Goal: Check status: Check status

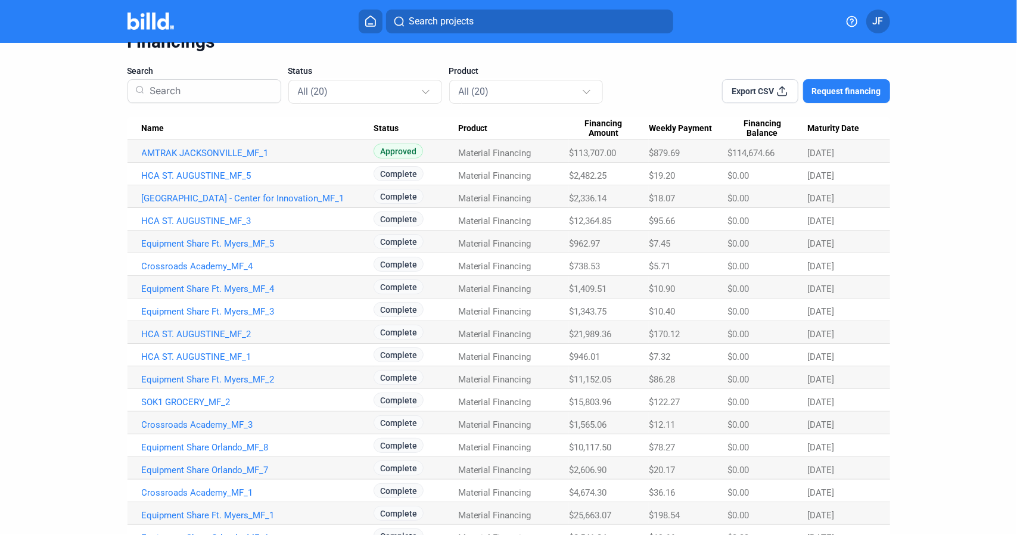
scroll to position [119, 0]
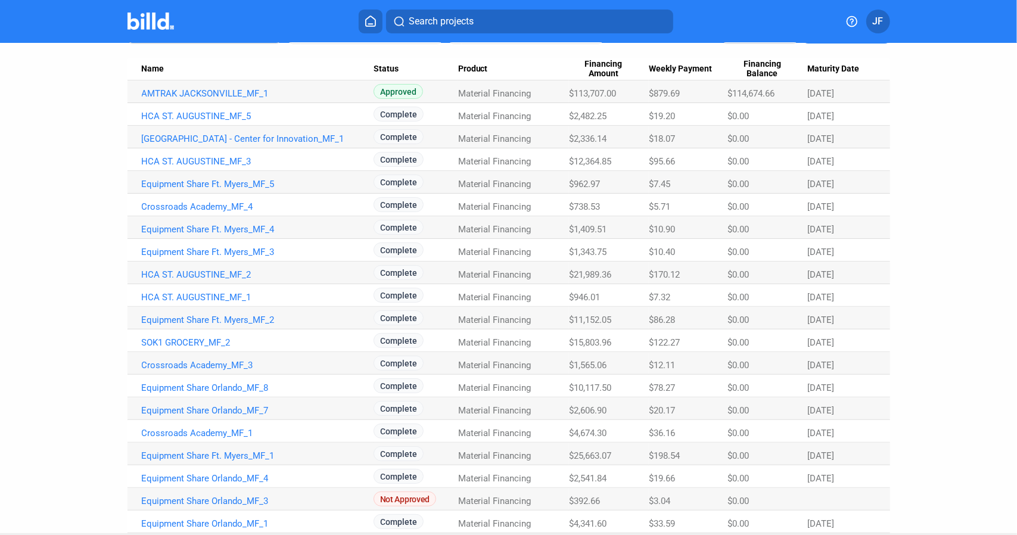
click at [610, 187] on div "$962.97" at bounding box center [609, 184] width 80 height 11
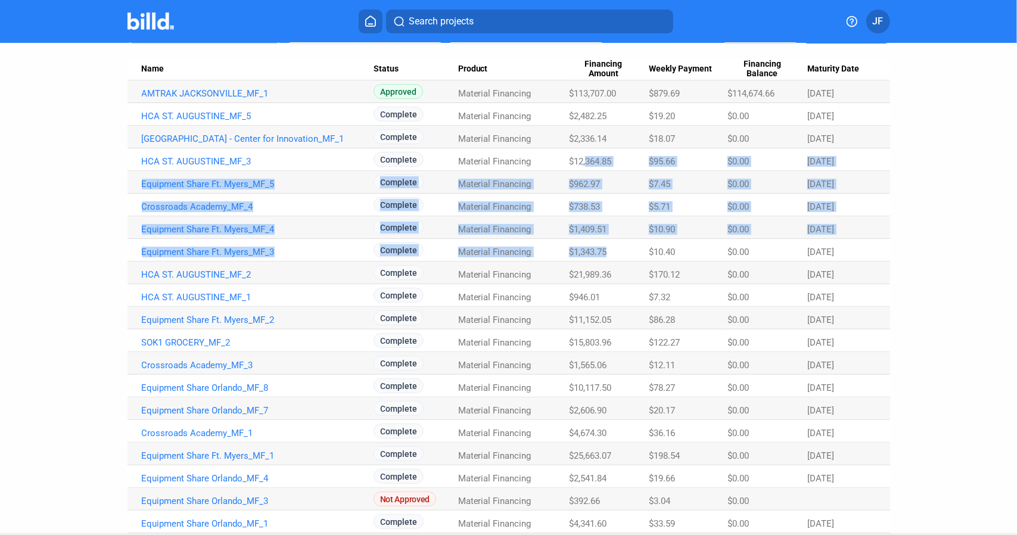
drag, startPoint x: 585, startPoint y: 157, endPoint x: 622, endPoint y: 241, distance: 92.0
click at [622, 241] on tbody "AMTRAK JACKSONVILLE_MF_1 Approved Material Financing $113,707.00 $879.69 $114,6…" at bounding box center [509, 306] width 763 height 453
click at [622, 241] on Amount "$1,343.75" at bounding box center [609, 250] width 80 height 23
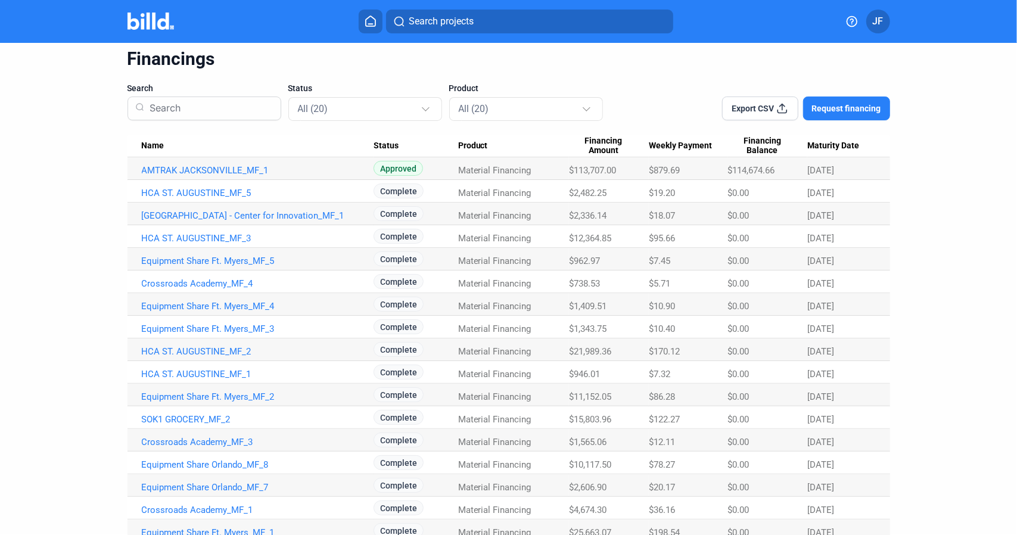
scroll to position [0, 0]
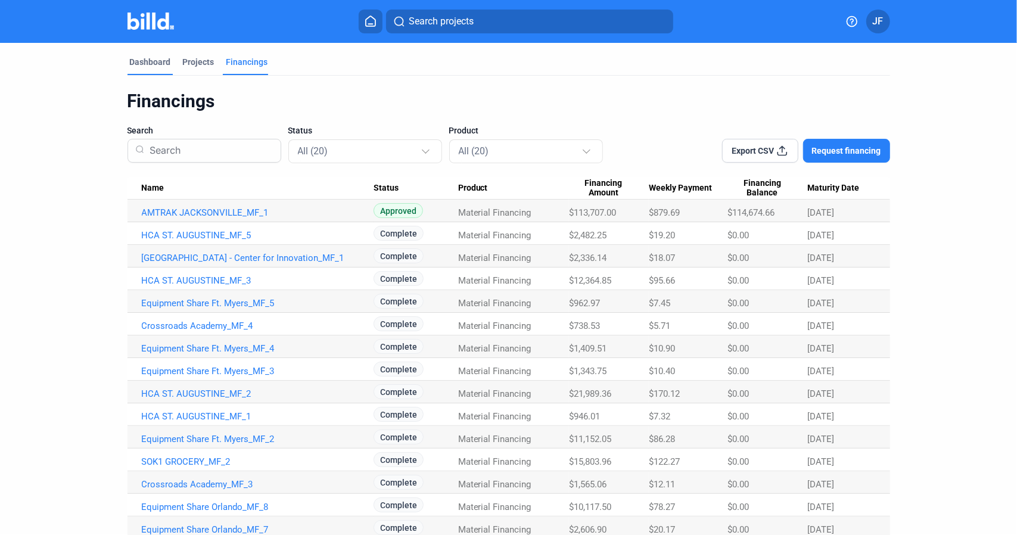
click at [163, 63] on div "Dashboard" at bounding box center [150, 62] width 41 height 12
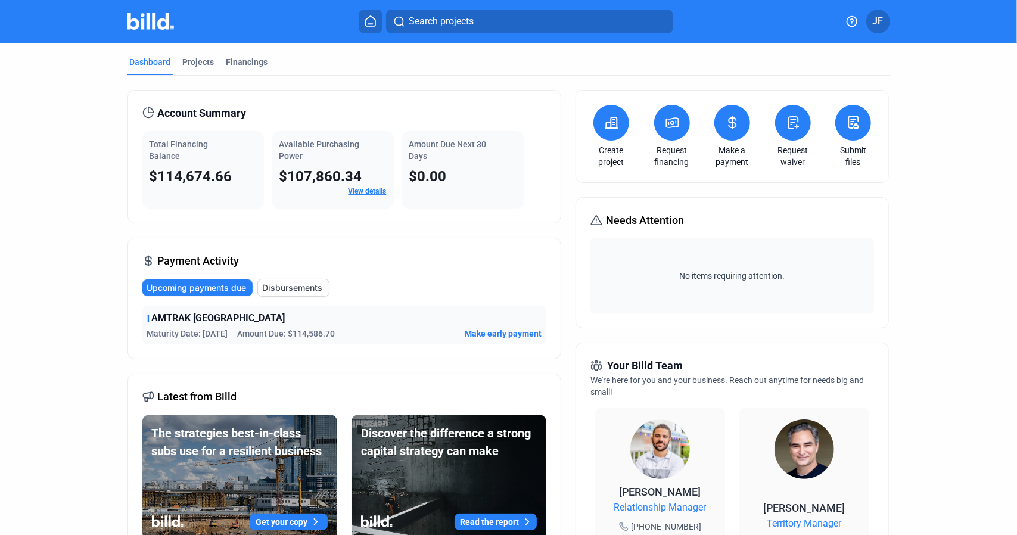
click at [570, 244] on div "Account Summary Total Financing Balance $114,674.66 Available Purchasing Power …" at bounding box center [509, 472] width 763 height 792
click at [310, 287] on span "Disbursements" at bounding box center [293, 288] width 60 height 12
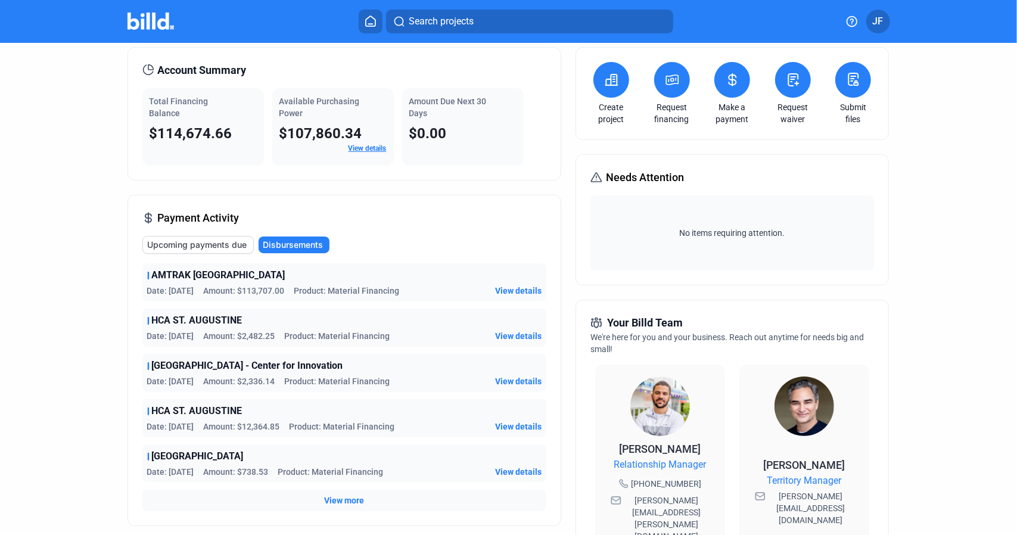
scroll to position [60, 0]
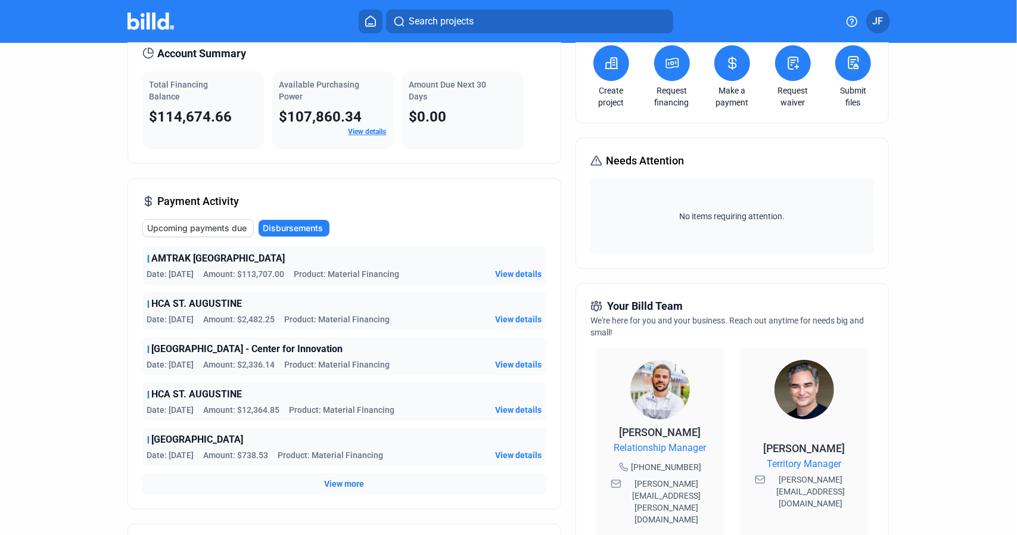
click at [226, 227] on span "Upcoming payments due" at bounding box center [198, 228] width 100 height 12
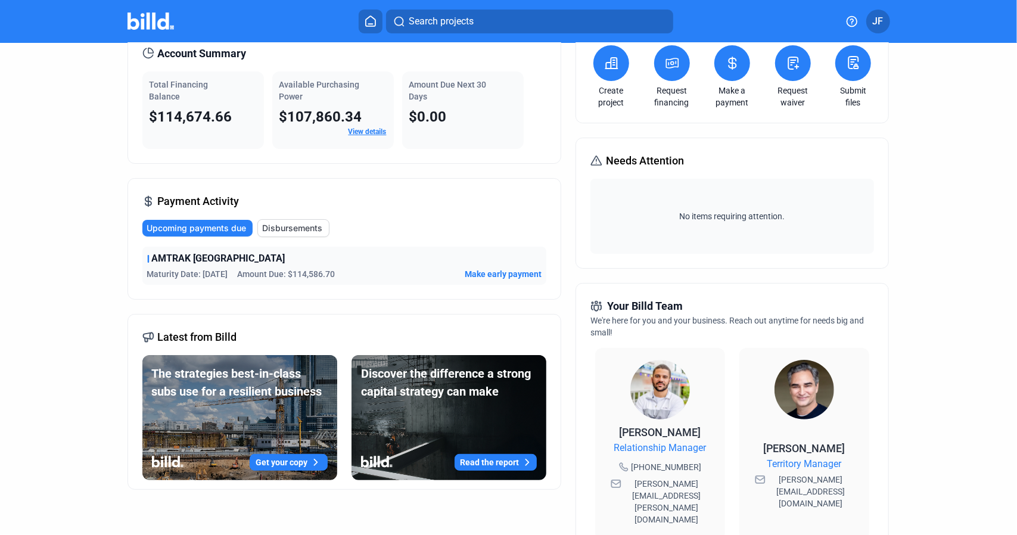
click at [576, 181] on div "Needs Attention No items requiring attention." at bounding box center [733, 203] width 314 height 131
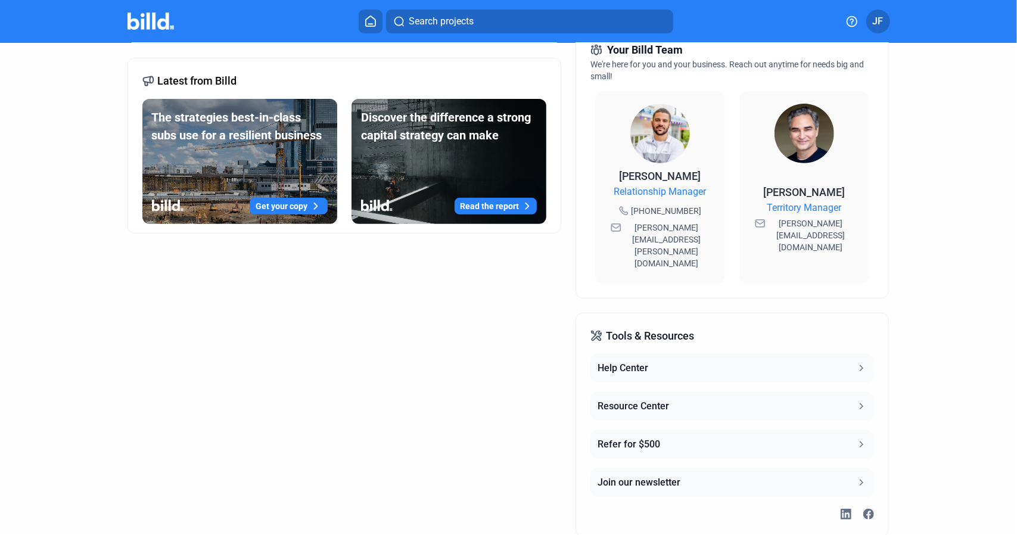
scroll to position [324, 0]
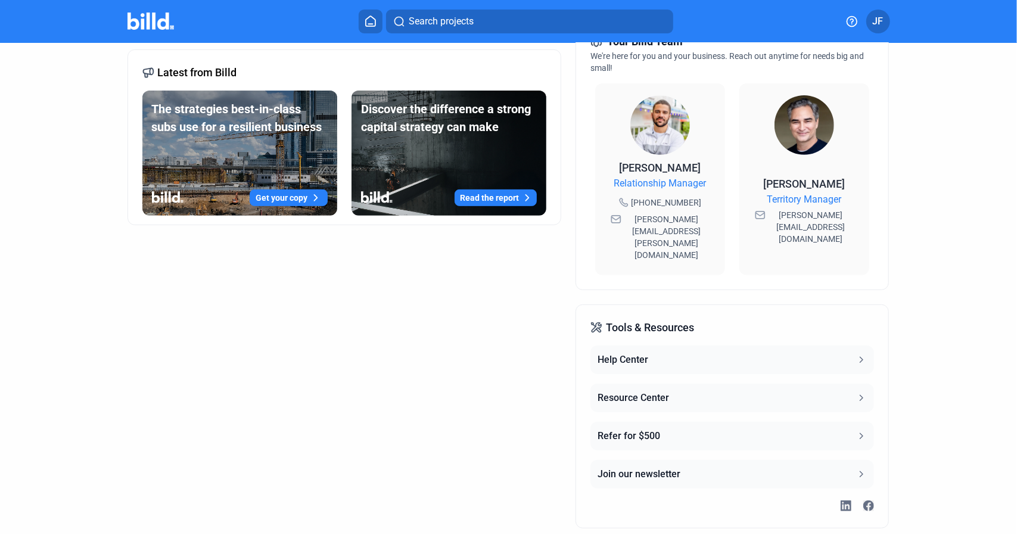
click at [553, 386] on div "Account Summary Total Financing Balance $114,674.66 Available Purchasing Power …" at bounding box center [345, 147] width 434 height 763
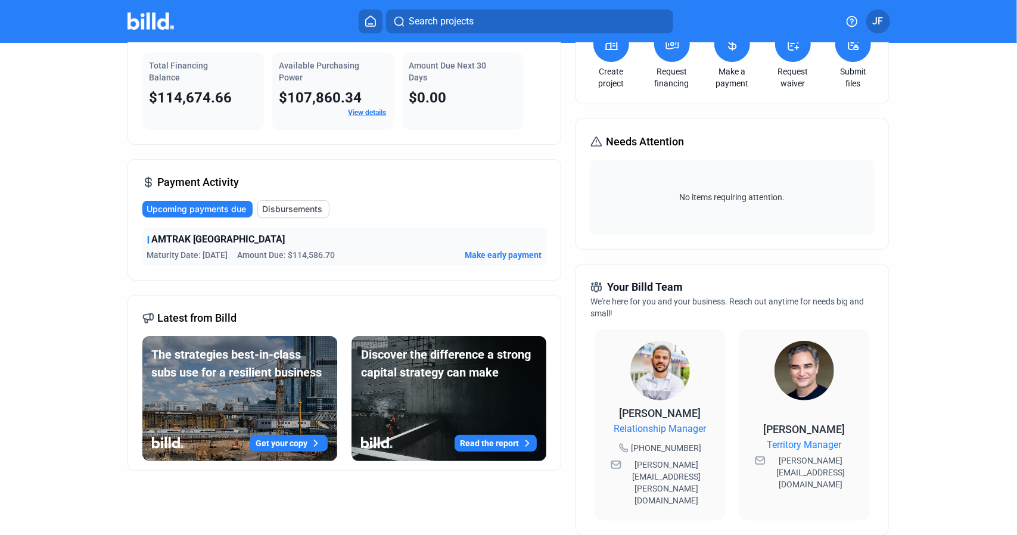
scroll to position [0, 0]
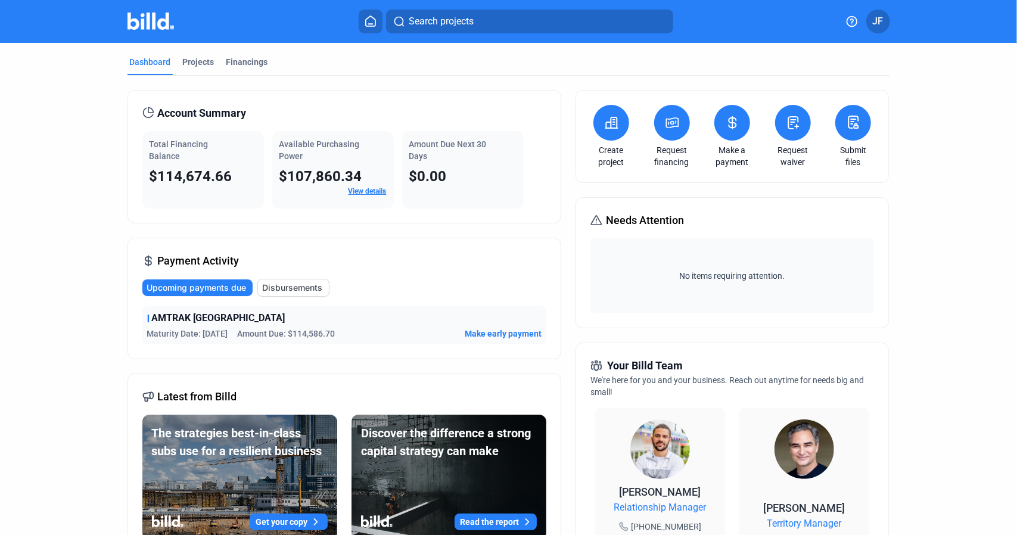
click at [571, 274] on div "Account Summary Total Financing Balance $114,674.66 Available Purchasing Power …" at bounding box center [509, 472] width 763 height 792
click at [191, 57] on div "Projects" at bounding box center [199, 62] width 32 height 12
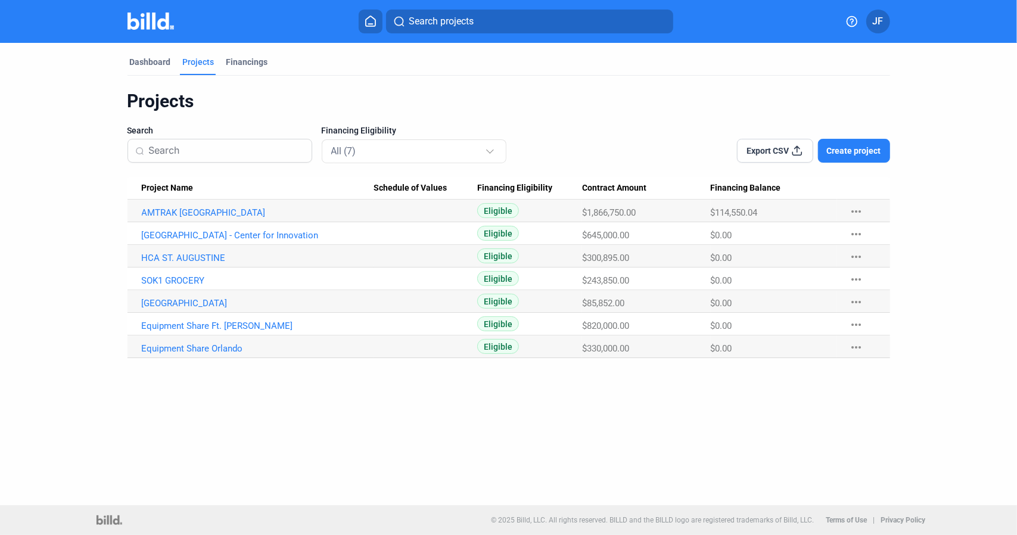
click at [578, 64] on div "Dashboard Projects Financings" at bounding box center [509, 65] width 763 height 19
click at [259, 293] on Name "[GEOGRAPHIC_DATA]" at bounding box center [251, 301] width 246 height 23
drag, startPoint x: 387, startPoint y: 268, endPoint x: 255, endPoint y: 205, distance: 146.6
click at [405, 237] on tbody "AMTRAK JACKSONVILLE Eligible $1,866,750.00 $114,550.04 more_horiz [GEOGRAPHIC_D…" at bounding box center [509, 279] width 763 height 159
